Goal: Find specific page/section: Find specific page/section

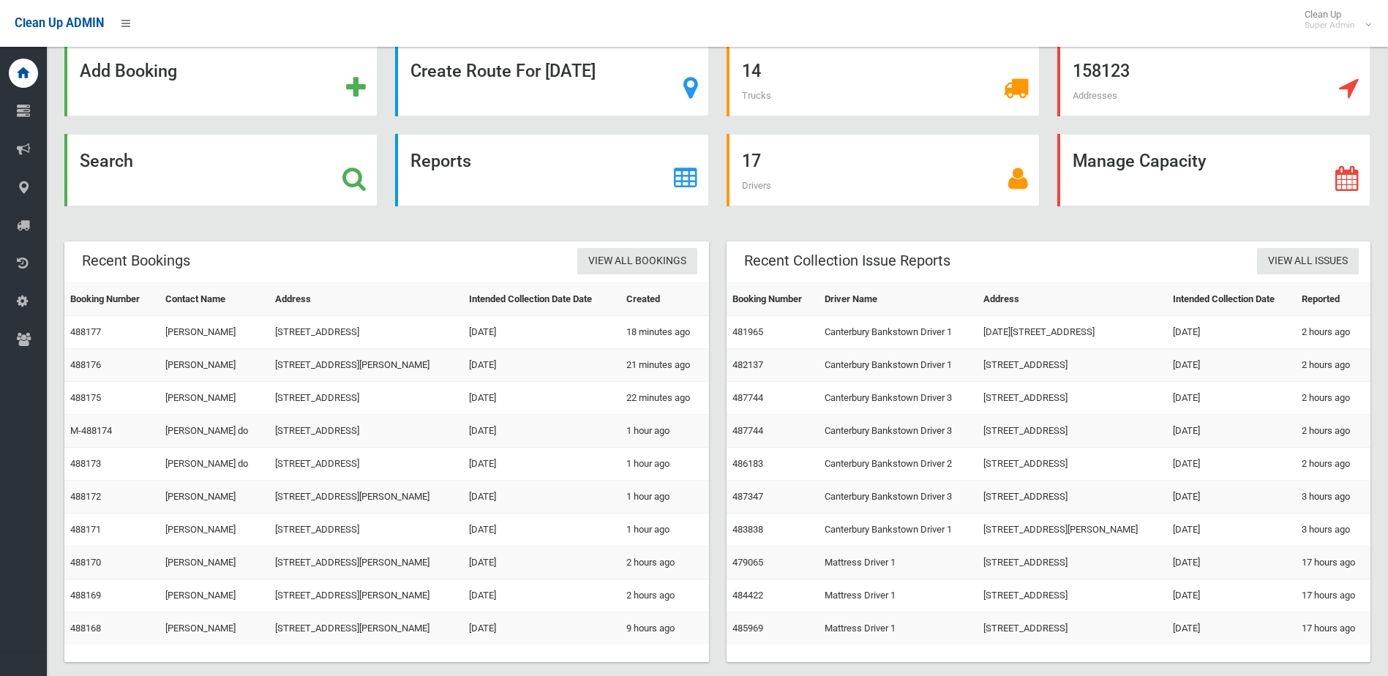
scroll to position [59, 0]
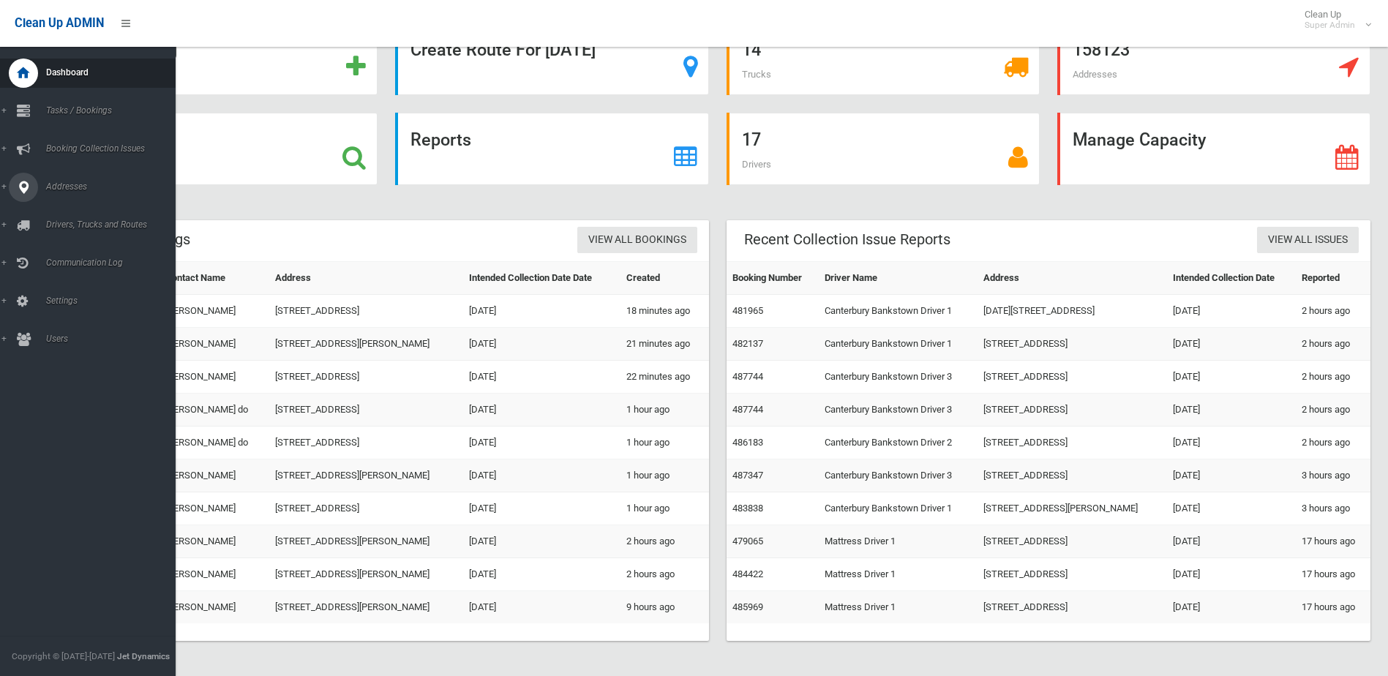
drag, startPoint x: 10, startPoint y: 197, endPoint x: 10, endPoint y: 185, distance: 11.7
click at [10, 191] on link "Addresses" at bounding box center [93, 187] width 187 height 29
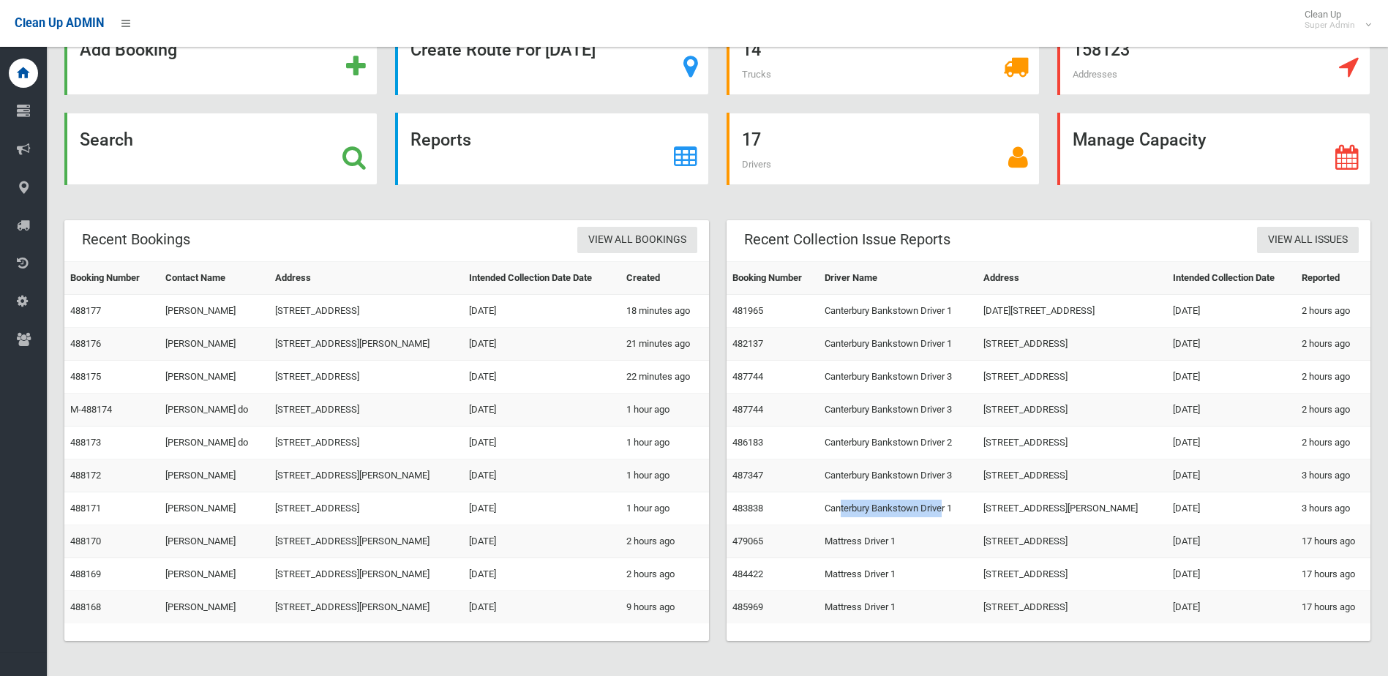
drag, startPoint x: 834, startPoint y: 503, endPoint x: 935, endPoint y: 503, distance: 101.7
click at [935, 503] on td "Canterbury Bankstown Driver 1" at bounding box center [898, 509] width 159 height 33
drag, startPoint x: 936, startPoint y: 503, endPoint x: 986, endPoint y: 468, distance: 61.9
click at [986, 468] on tbody "Booking Number Driver Name Address Intended Collection Date Reported 481965 Can…" at bounding box center [1049, 443] width 645 height 362
drag, startPoint x: 986, startPoint y: 468, endPoint x: 980, endPoint y: 448, distance: 20.8
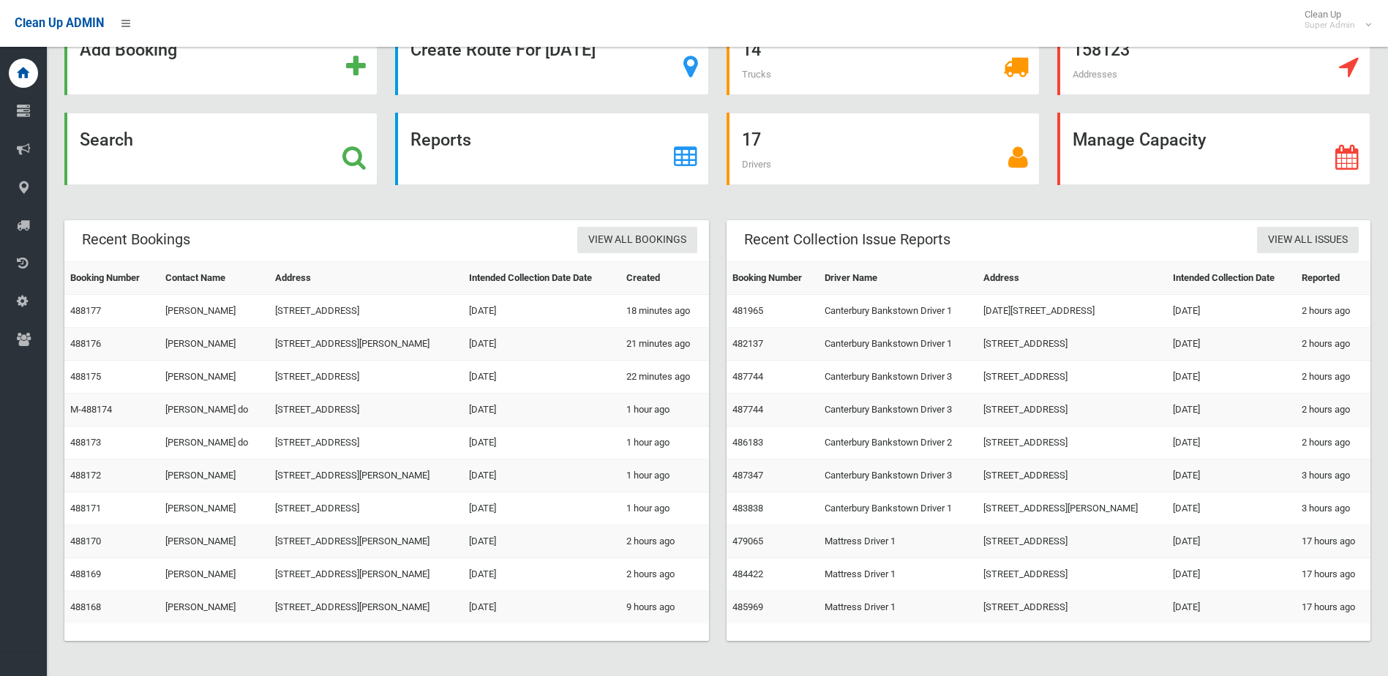
click at [980, 448] on td "[STREET_ADDRESS]" at bounding box center [1073, 443] width 190 height 33
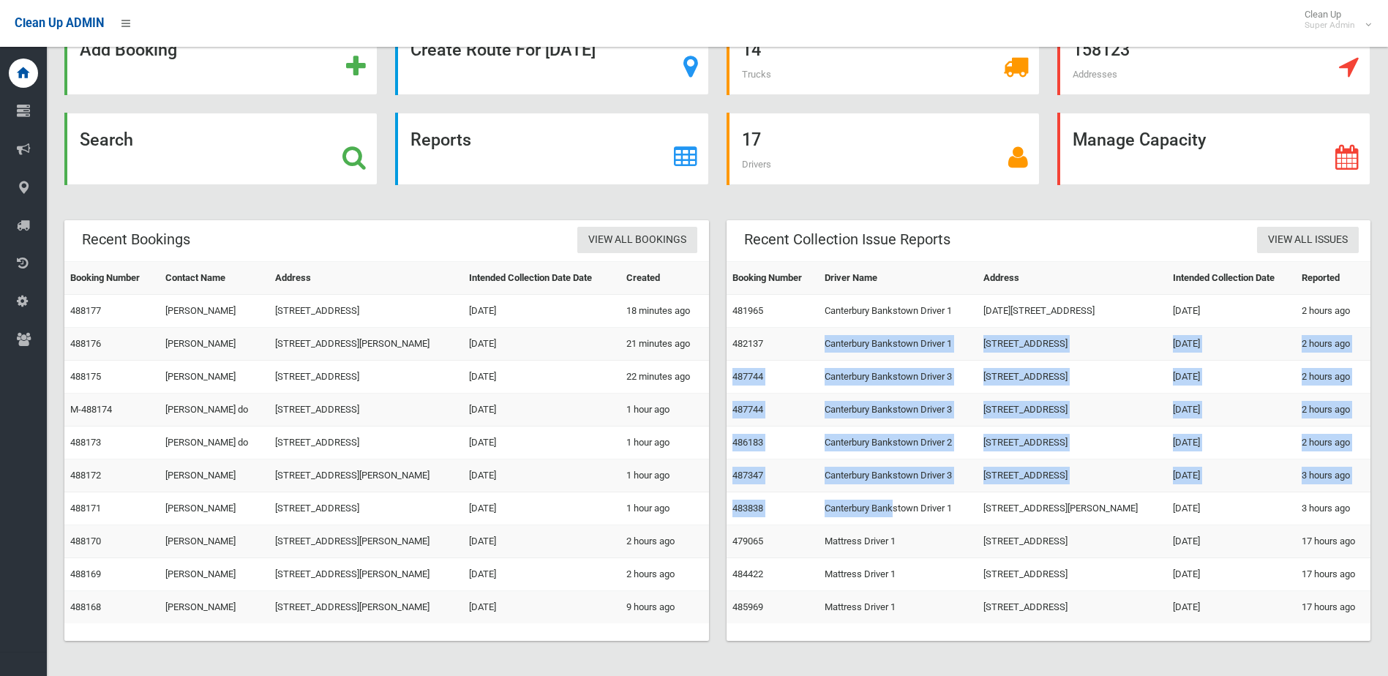
drag, startPoint x: 888, startPoint y: 500, endPoint x: 801, endPoint y: 334, distance: 186.6
click at [802, 334] on tbody "Booking Number Driver Name Address Intended Collection Date Reported 481965 Can…" at bounding box center [1049, 443] width 645 height 362
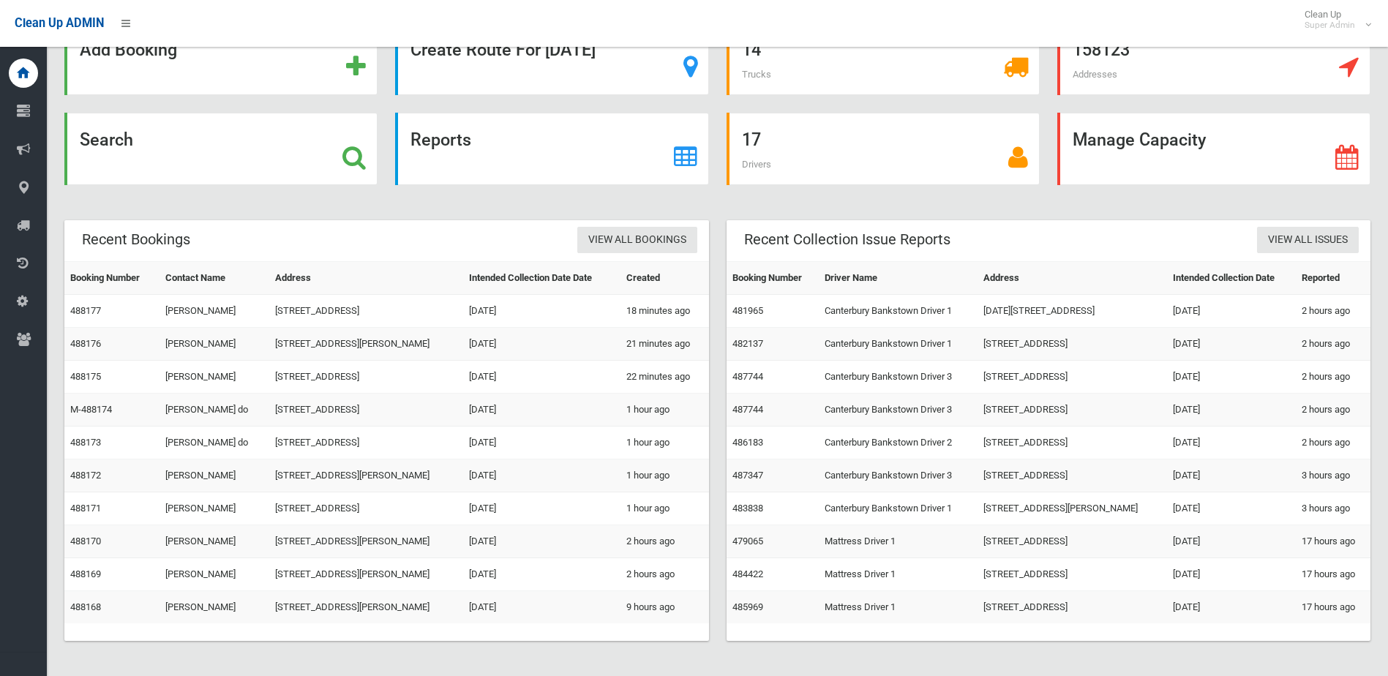
drag, startPoint x: 801, startPoint y: 334, endPoint x: 795, endPoint y: 313, distance: 22.2
click at [795, 313] on td "481965" at bounding box center [773, 311] width 93 height 33
drag, startPoint x: 785, startPoint y: 300, endPoint x: 748, endPoint y: 378, distance: 86.7
click at [787, 304] on td "481965" at bounding box center [773, 311] width 93 height 33
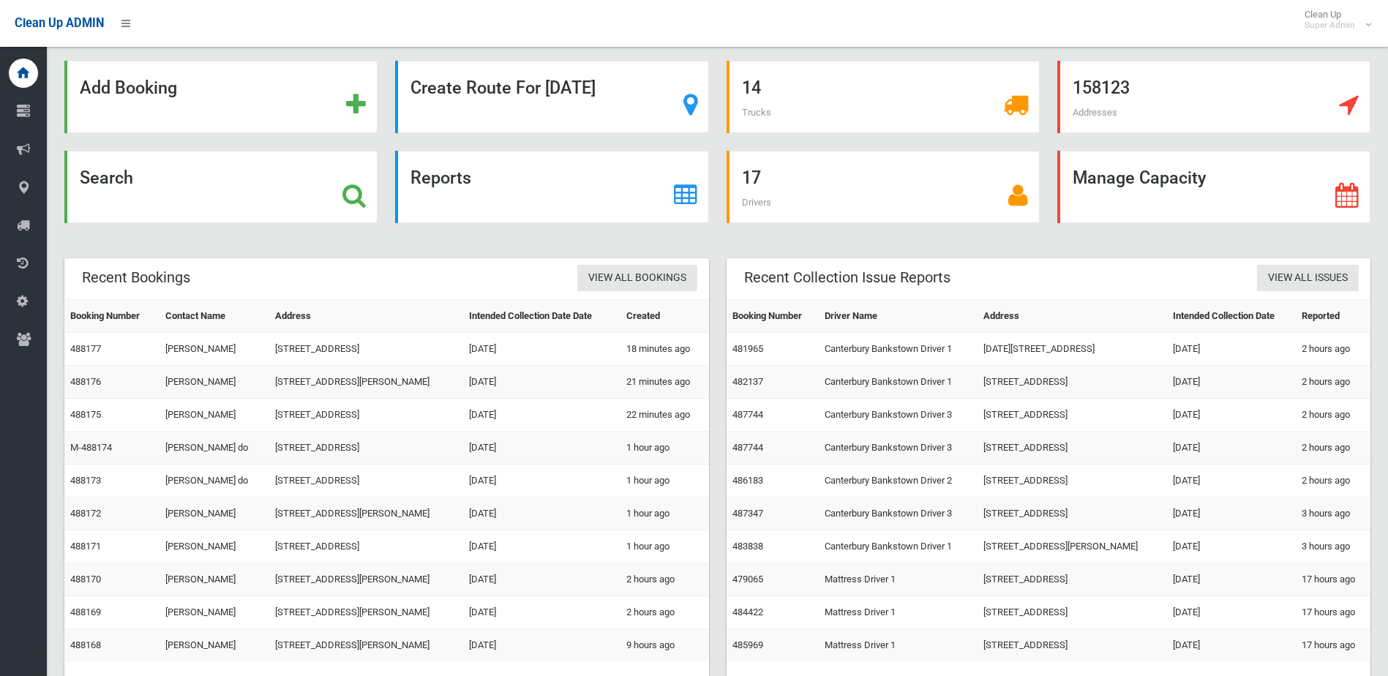
scroll to position [0, 0]
